Goal: Navigation & Orientation: Find specific page/section

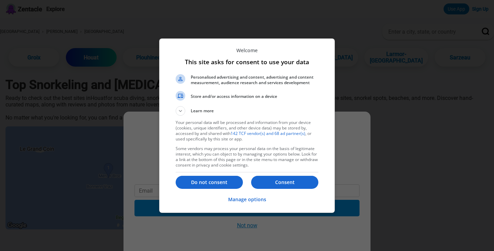
click at [217, 182] on p "Do not consent" at bounding box center [209, 182] width 67 height 7
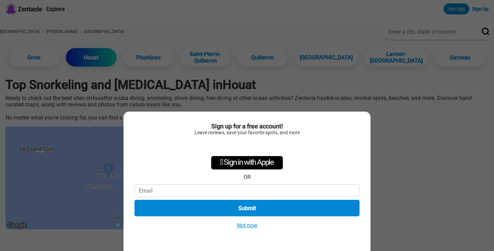
click at [251, 225] on button "Not now" at bounding box center [247, 225] width 24 height 7
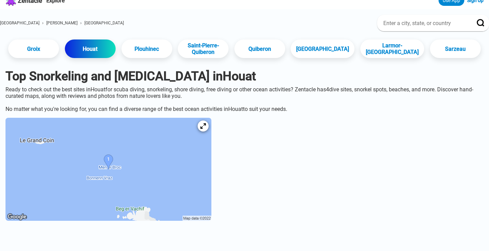
scroll to position [9, 0]
click at [202, 128] on icon at bounding box center [202, 125] width 5 height 5
click at [204, 129] on div at bounding box center [203, 125] width 11 height 11
